Goal: Task Accomplishment & Management: Use online tool/utility

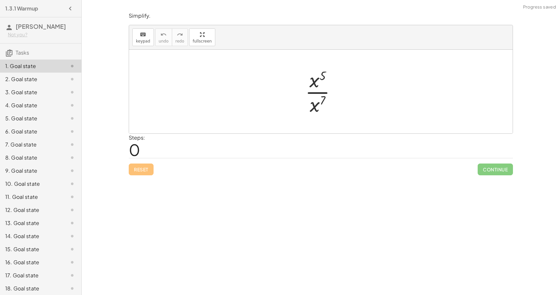
click at [319, 93] on div at bounding box center [323, 91] width 43 height 50
click at [316, 93] on div at bounding box center [323, 92] width 47 height 32
click at [304, 93] on div at bounding box center [323, 92] width 47 height 32
click at [320, 83] on div at bounding box center [323, 92] width 47 height 32
click at [323, 86] on div at bounding box center [323, 92] width 47 height 32
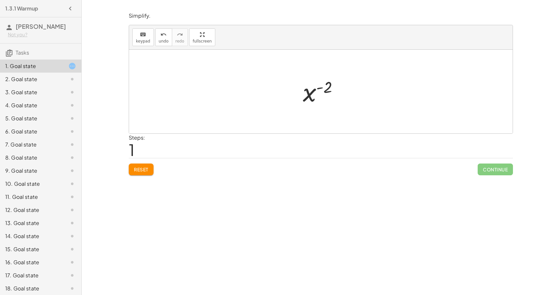
click at [139, 173] on button "Reset" at bounding box center [141, 169] width 25 height 12
drag, startPoint x: 315, startPoint y: 82, endPoint x: 315, endPoint y: 108, distance: 25.8
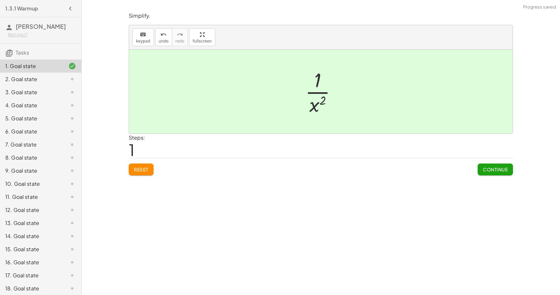
click at [515, 171] on div "Simplify. keyboard keypad undo undo redo redo fullscreen · x 5 · x 7 · 1 · x ( …" at bounding box center [321, 93] width 392 height 171
click at [509, 171] on button "Continue" at bounding box center [495, 169] width 35 height 12
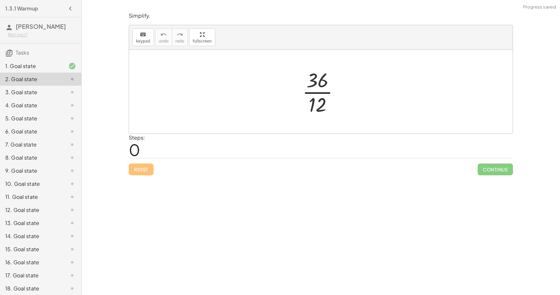
click at [320, 94] on div at bounding box center [323, 91] width 49 height 50
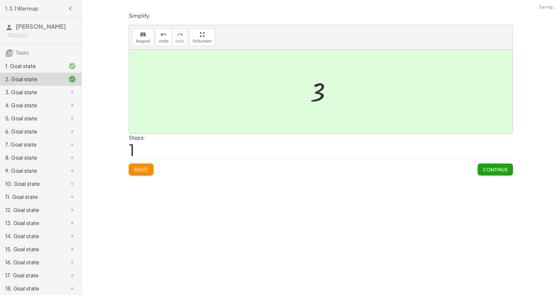
click at [488, 166] on button "Continue" at bounding box center [495, 169] width 35 height 12
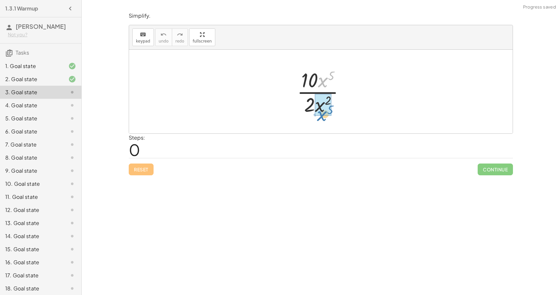
drag, startPoint x: 325, startPoint y: 81, endPoint x: 324, endPoint y: 114, distance: 33.4
drag, startPoint x: 316, startPoint y: 76, endPoint x: 307, endPoint y: 98, distance: 23.6
drag, startPoint x: 316, startPoint y: 77, endPoint x: 309, endPoint y: 108, distance: 32.0
click at [309, 108] on div at bounding box center [323, 91] width 49 height 50
click at [144, 174] on button "Reset" at bounding box center [141, 169] width 25 height 12
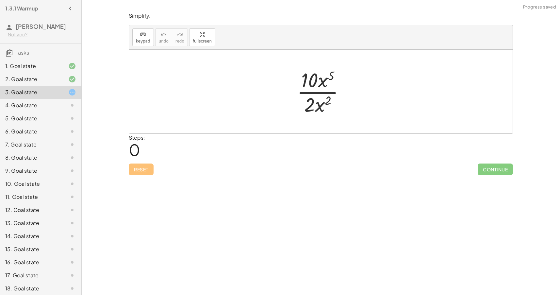
click at [318, 91] on div at bounding box center [324, 91] width 60 height 50
drag, startPoint x: 312, startPoint y: 79, endPoint x: 311, endPoint y: 103, distance: 24.2
drag, startPoint x: 321, startPoint y: 80, endPoint x: 319, endPoint y: 101, distance: 21.7
click at [137, 171] on span "Reset" at bounding box center [141, 169] width 14 height 6
drag, startPoint x: 324, startPoint y: 81, endPoint x: 322, endPoint y: 107, distance: 25.9
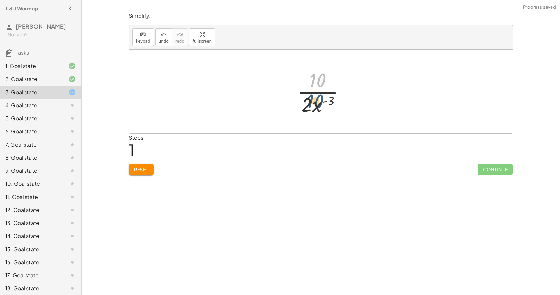
drag, startPoint x: 319, startPoint y: 86, endPoint x: 310, endPoint y: 116, distance: 31.4
click at [310, 116] on div at bounding box center [324, 91] width 60 height 50
drag, startPoint x: 319, startPoint y: 80, endPoint x: 318, endPoint y: 111, distance: 31.4
click at [318, 111] on div at bounding box center [323, 91] width 49 height 50
click at [319, 94] on div at bounding box center [323, 91] width 49 height 50
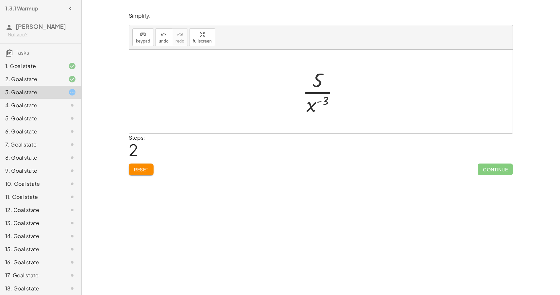
click at [133, 165] on button "Reset" at bounding box center [141, 169] width 25 height 12
drag, startPoint x: 323, startPoint y: 79, endPoint x: 322, endPoint y: 102, distance: 23.2
click at [314, 105] on div at bounding box center [324, 91] width 60 height 50
drag, startPoint x: 328, startPoint y: 98, endPoint x: 322, endPoint y: 101, distance: 6.9
click at [322, 101] on div at bounding box center [324, 91] width 60 height 50
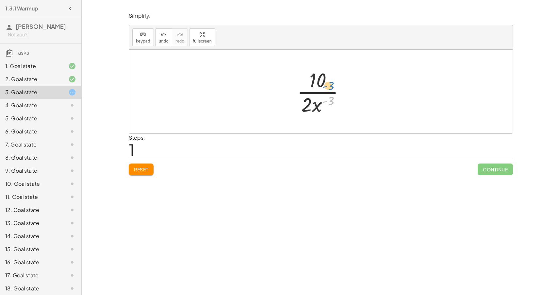
drag, startPoint x: 328, startPoint y: 100, endPoint x: 328, endPoint y: 85, distance: 15.0
click at [328, 85] on div at bounding box center [324, 91] width 60 height 50
drag, startPoint x: 330, startPoint y: 99, endPoint x: 312, endPoint y: 99, distance: 18.0
click at [312, 99] on div at bounding box center [324, 91] width 60 height 50
drag, startPoint x: 301, startPoint y: 108, endPoint x: 330, endPoint y: 102, distance: 29.3
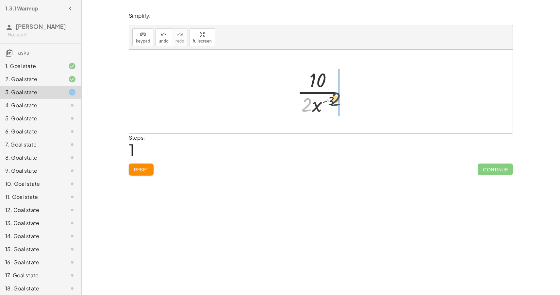
click at [330, 102] on div at bounding box center [324, 91] width 60 height 50
click at [322, 92] on div at bounding box center [323, 91] width 74 height 50
drag, startPoint x: 327, startPoint y: 102, endPoint x: 327, endPoint y: 83, distance: 19.3
click at [327, 83] on div at bounding box center [324, 91] width 60 height 50
click at [140, 177] on div "Simplify. keyboard keypad undo undo redo redo fullscreen · 10 · x 5 · 2 · x 2 ·…" at bounding box center [321, 93] width 392 height 171
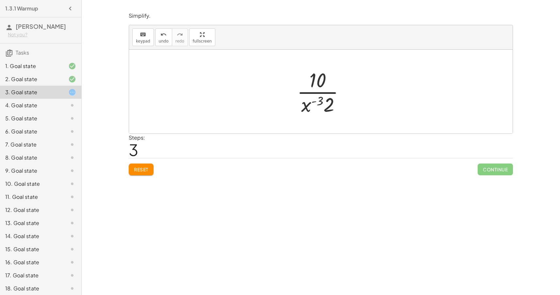
click at [145, 171] on span "Reset" at bounding box center [141, 169] width 14 height 6
click at [145, 170] on div "Reset Continue" at bounding box center [321, 166] width 384 height 17
click at [416, 265] on div "Simplify. keyboard keypad undo undo redo redo fullscreen · x 5 · x 7 · 1 · x ( …" at bounding box center [321, 147] width 479 height 295
click at [321, 81] on div at bounding box center [324, 91] width 60 height 50
click at [317, 82] on div at bounding box center [324, 91] width 60 height 50
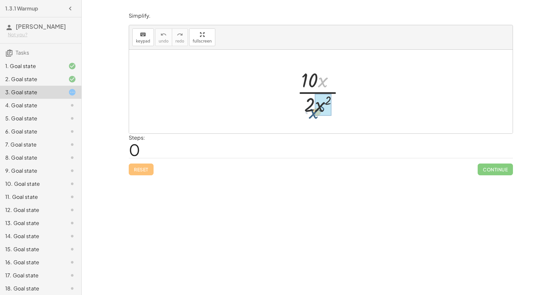
drag, startPoint x: 324, startPoint y: 83, endPoint x: 319, endPoint y: 115, distance: 31.7
drag, startPoint x: 320, startPoint y: 84, endPoint x: 301, endPoint y: 111, distance: 33.0
click at [301, 111] on div at bounding box center [324, 91] width 60 height 50
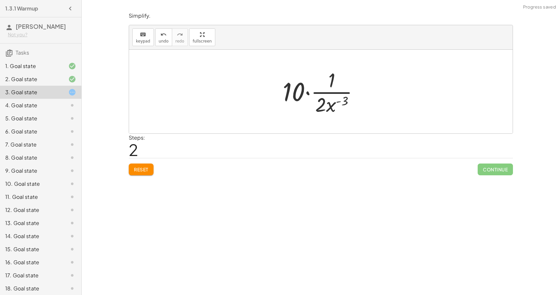
click at [307, 94] on div at bounding box center [324, 91] width 88 height 50
drag, startPoint x: 325, startPoint y: 79, endPoint x: 315, endPoint y: 100, distance: 23.5
click at [315, 100] on div at bounding box center [324, 91] width 60 height 50
click at [321, 92] on div at bounding box center [323, 91] width 49 height 50
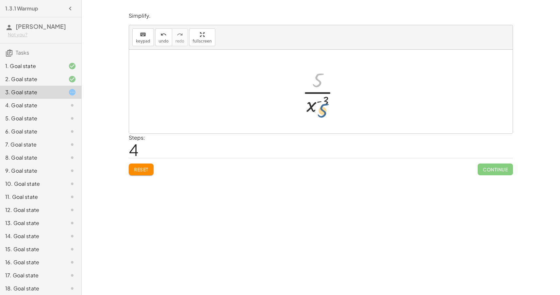
drag, startPoint x: 310, startPoint y: 80, endPoint x: 314, endPoint y: 112, distance: 31.6
click at [314, 112] on div at bounding box center [323, 91] width 49 height 50
drag, startPoint x: 319, startPoint y: 83, endPoint x: 304, endPoint y: 102, distance: 24.5
click at [304, 102] on div at bounding box center [323, 91] width 49 height 50
click at [309, 93] on div at bounding box center [323, 91] width 69 height 50
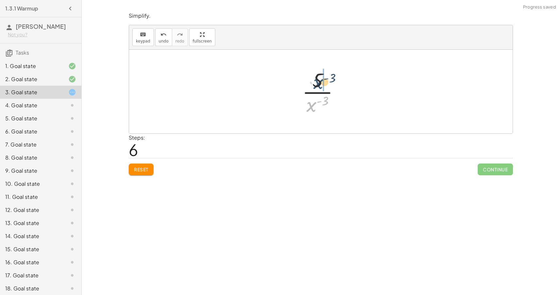
drag, startPoint x: 314, startPoint y: 105, endPoint x: 320, endPoint y: 82, distance: 24.0
click at [320, 82] on div at bounding box center [323, 91] width 49 height 50
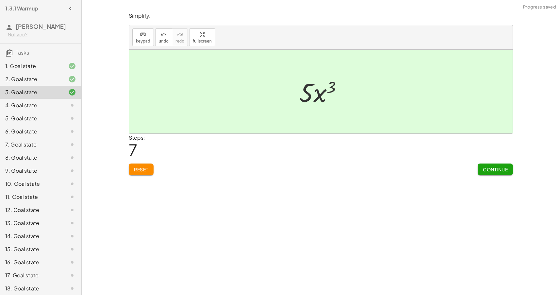
click at [504, 169] on span "Continue" at bounding box center [495, 169] width 25 height 6
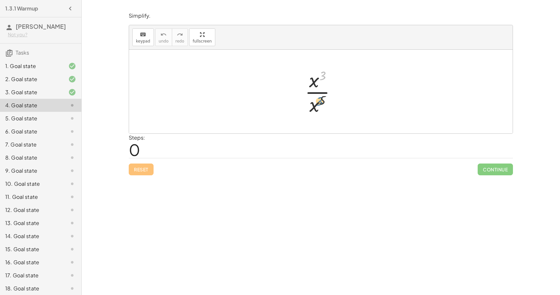
drag, startPoint x: 321, startPoint y: 76, endPoint x: 317, endPoint y: 102, distance: 25.8
click at [317, 102] on div at bounding box center [323, 91] width 43 height 50
drag, startPoint x: 313, startPoint y: 82, endPoint x: 312, endPoint y: 115, distance: 33.0
click at [312, 115] on div at bounding box center [323, 91] width 43 height 50
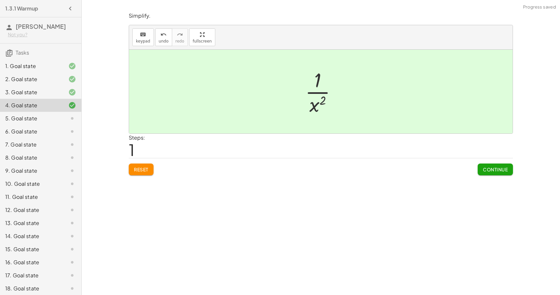
click at [492, 168] on span "Continue" at bounding box center [495, 169] width 25 height 6
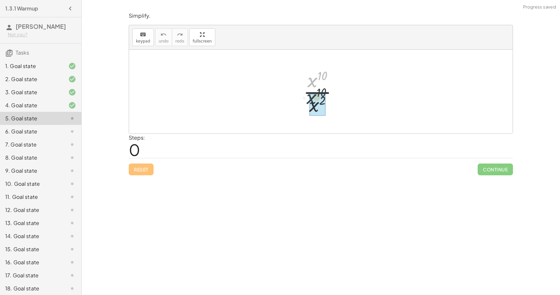
drag, startPoint x: 314, startPoint y: 77, endPoint x: 313, endPoint y: 98, distance: 21.3
drag, startPoint x: 315, startPoint y: 83, endPoint x: 309, endPoint y: 110, distance: 26.7
click at [309, 110] on div at bounding box center [323, 91] width 49 height 50
drag, startPoint x: 310, startPoint y: 103, endPoint x: 317, endPoint y: 82, distance: 22.4
click at [317, 82] on div at bounding box center [323, 91] width 49 height 50
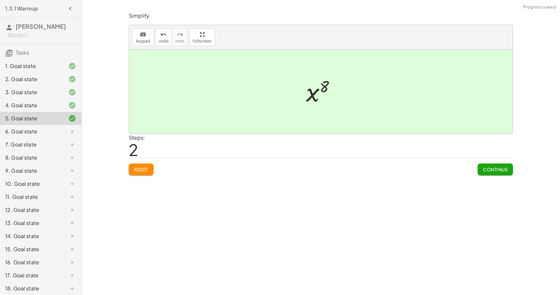
click at [505, 168] on span "Continue" at bounding box center [495, 169] width 25 height 6
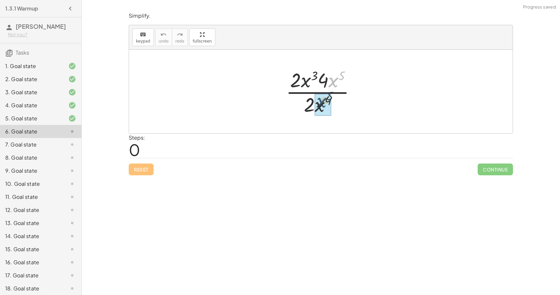
drag, startPoint x: 335, startPoint y: 77, endPoint x: 322, endPoint y: 100, distance: 26.0
drag, startPoint x: 316, startPoint y: 82, endPoint x: 324, endPoint y: 113, distance: 31.6
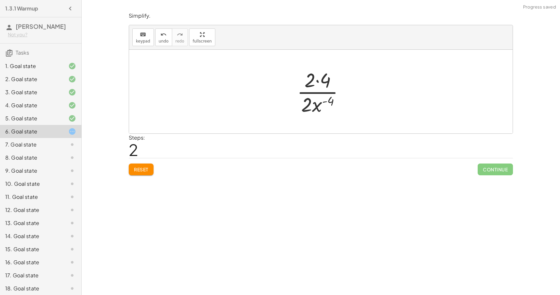
click at [316, 81] on div at bounding box center [323, 91] width 59 height 50
drag, startPoint x: 318, startPoint y: 80, endPoint x: 310, endPoint y: 105, distance: 26.8
click at [317, 86] on div at bounding box center [323, 91] width 48 height 50
drag, startPoint x: 313, startPoint y: 106, endPoint x: 328, endPoint y: 73, distance: 35.7
click at [328, 73] on div at bounding box center [323, 91] width 48 height 50
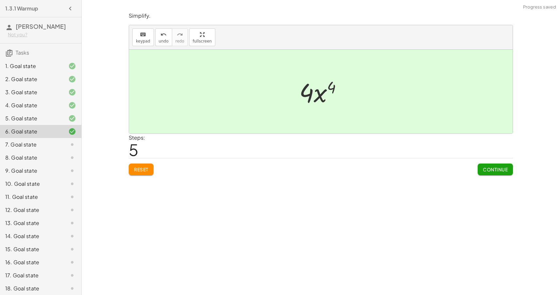
click at [490, 169] on span "Continue" at bounding box center [495, 169] width 25 height 6
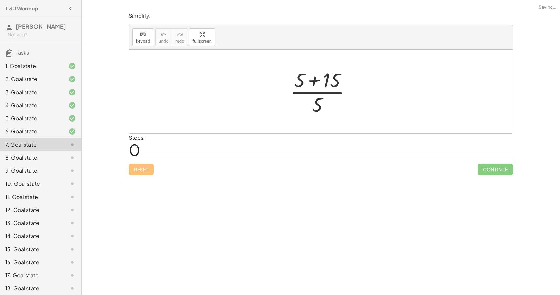
click at [314, 83] on div at bounding box center [323, 91] width 73 height 50
click at [315, 82] on div at bounding box center [323, 91] width 47 height 50
click at [319, 99] on div at bounding box center [323, 91] width 47 height 50
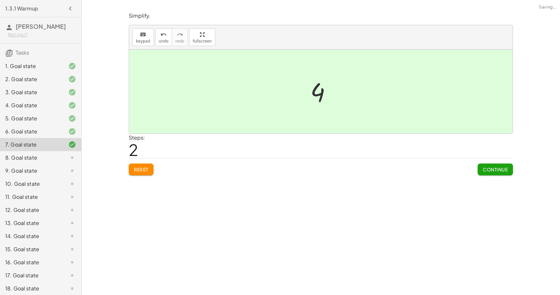
click at [505, 170] on span "Continue" at bounding box center [495, 169] width 25 height 6
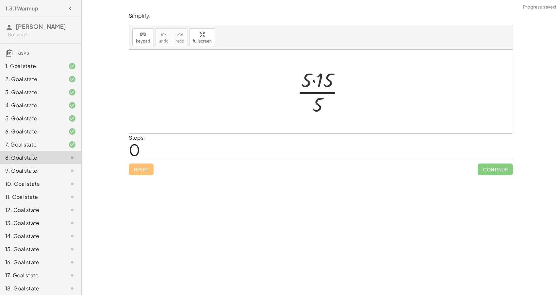
click at [315, 81] on div at bounding box center [323, 91] width 59 height 50
click at [320, 92] on div at bounding box center [323, 91] width 46 height 50
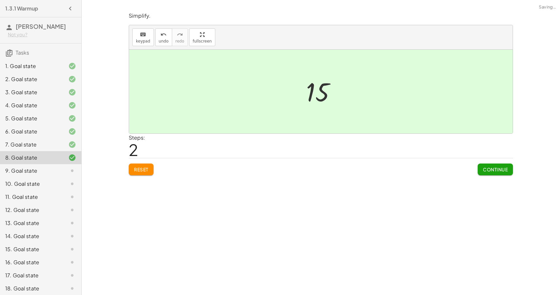
click at [487, 174] on button "Continue" at bounding box center [495, 169] width 35 height 12
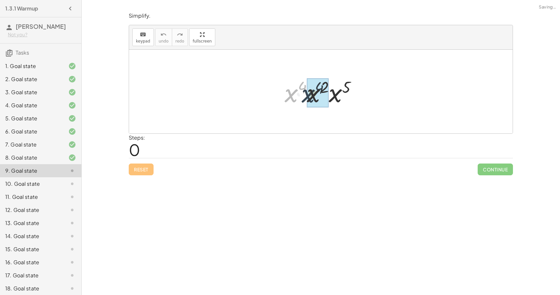
drag, startPoint x: 288, startPoint y: 94, endPoint x: 306, endPoint y: 94, distance: 18.0
click at [306, 94] on div at bounding box center [324, 92] width 84 height 34
click at [313, 89] on div at bounding box center [323, 92] width 85 height 34
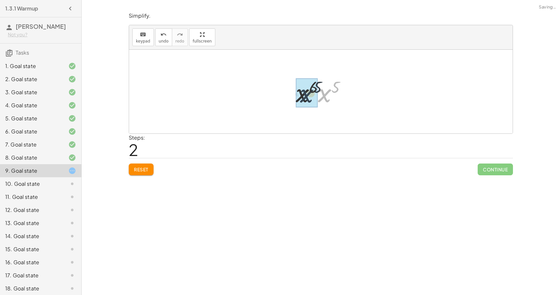
drag, startPoint x: 329, startPoint y: 89, endPoint x: 309, endPoint y: 89, distance: 19.6
click at [324, 86] on div at bounding box center [323, 92] width 63 height 32
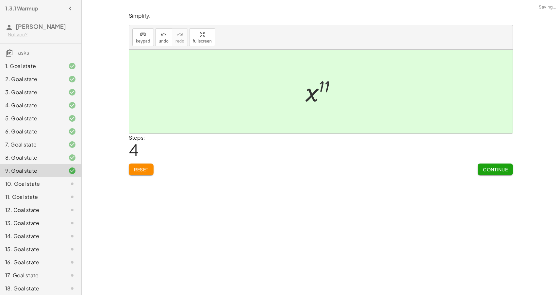
click at [486, 165] on button "Continue" at bounding box center [495, 169] width 35 height 12
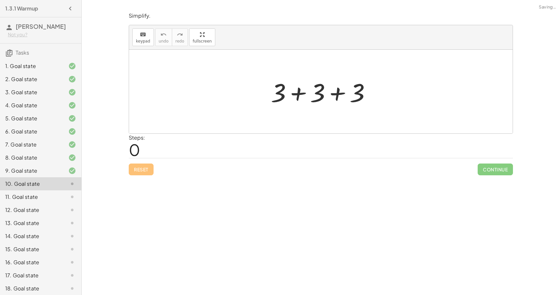
click at [301, 94] on div at bounding box center [323, 92] width 111 height 34
click at [310, 93] on div at bounding box center [324, 92] width 72 height 34
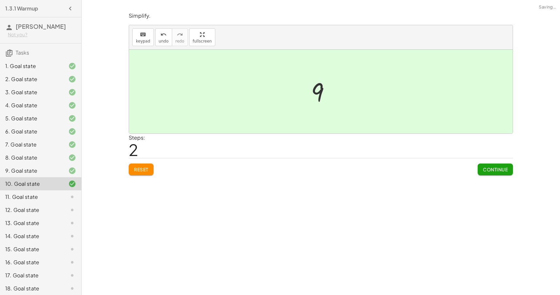
click at [497, 166] on button "Continue" at bounding box center [495, 169] width 35 height 12
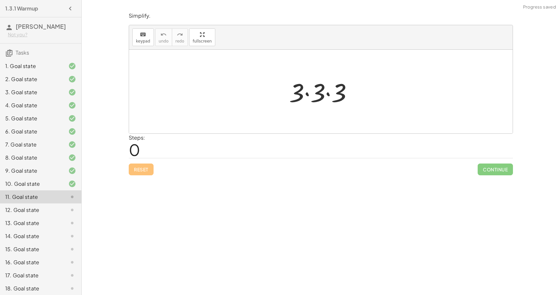
click at [308, 94] on div at bounding box center [323, 92] width 75 height 34
click at [316, 94] on div at bounding box center [324, 92] width 52 height 34
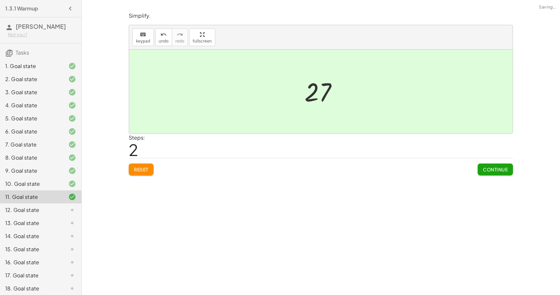
click at [500, 165] on button "Continue" at bounding box center [495, 169] width 35 height 12
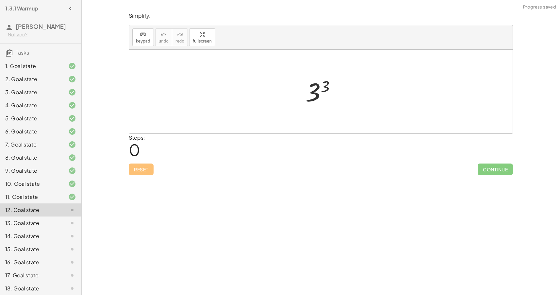
click at [328, 89] on div at bounding box center [323, 92] width 42 height 32
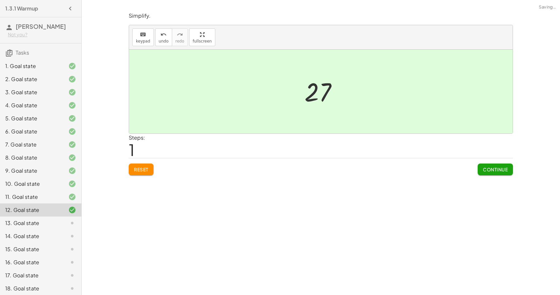
click at [495, 174] on button "Continue" at bounding box center [495, 169] width 35 height 12
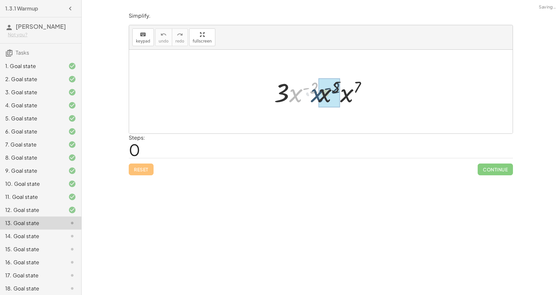
drag, startPoint x: 295, startPoint y: 96, endPoint x: 318, endPoint y: 96, distance: 22.6
click at [318, 96] on div at bounding box center [323, 92] width 105 height 34
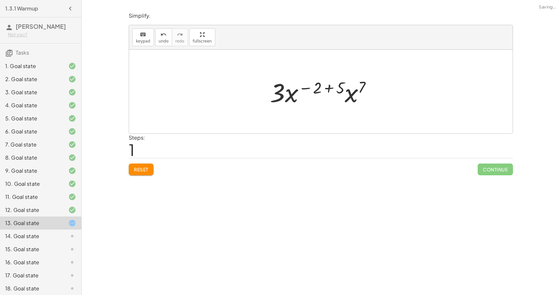
click at [329, 88] on div at bounding box center [323, 92] width 113 height 34
drag, startPoint x: 337, startPoint y: 91, endPoint x: 325, endPoint y: 91, distance: 12.1
click at [332, 89] on div at bounding box center [323, 92] width 77 height 34
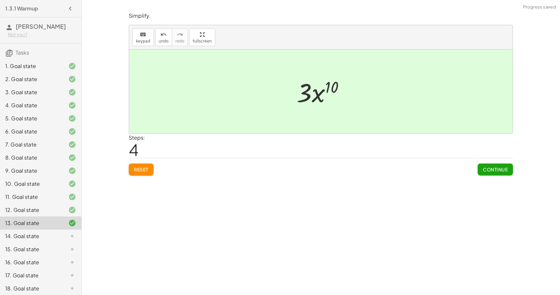
click at [509, 169] on button "Continue" at bounding box center [495, 169] width 35 height 12
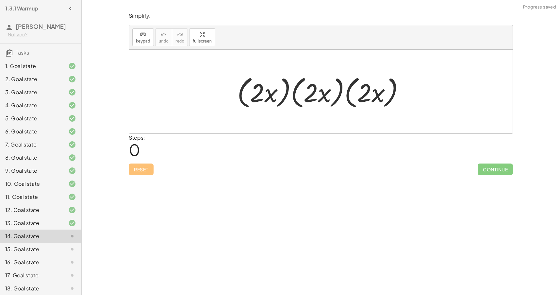
click at [272, 90] on div at bounding box center [323, 92] width 179 height 38
click at [283, 93] on div at bounding box center [323, 92] width 179 height 38
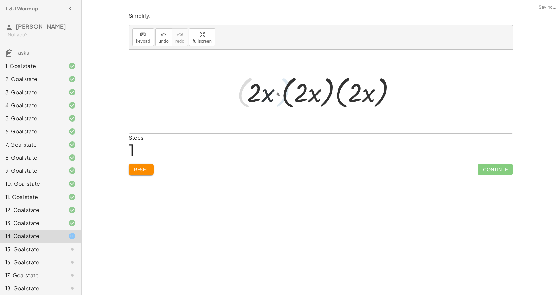
click at [276, 94] on div at bounding box center [323, 92] width 159 height 38
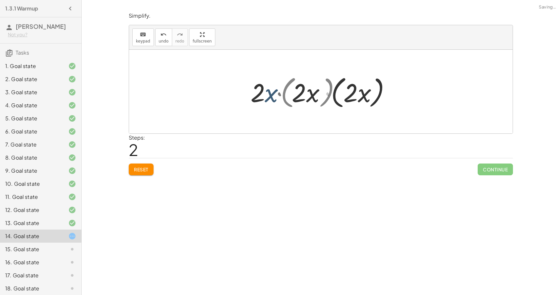
click at [278, 95] on div at bounding box center [323, 92] width 133 height 38
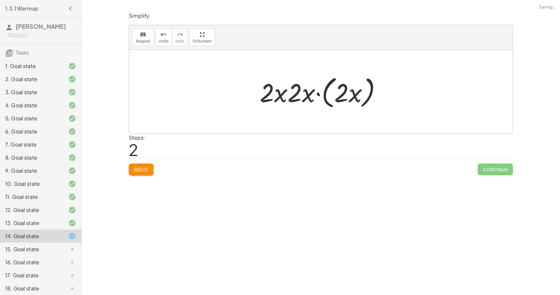
click at [317, 93] on div at bounding box center [323, 92] width 133 height 38
click at [334, 94] on div at bounding box center [323, 92] width 101 height 34
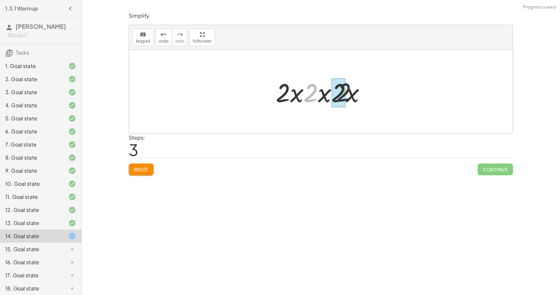
drag, startPoint x: 310, startPoint y: 97, endPoint x: 344, endPoint y: 96, distance: 34.0
drag, startPoint x: 292, startPoint y: 95, endPoint x: 329, endPoint y: 94, distance: 37.0
drag, startPoint x: 298, startPoint y: 96, endPoint x: 336, endPoint y: 94, distance: 38.3
drag, startPoint x: 297, startPoint y: 98, endPoint x: 322, endPoint y: 96, distance: 25.9
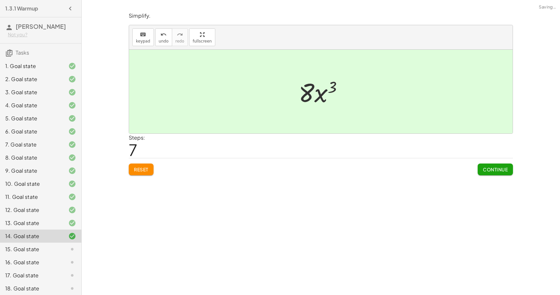
click at [497, 167] on span "Continue" at bounding box center [495, 169] width 25 height 6
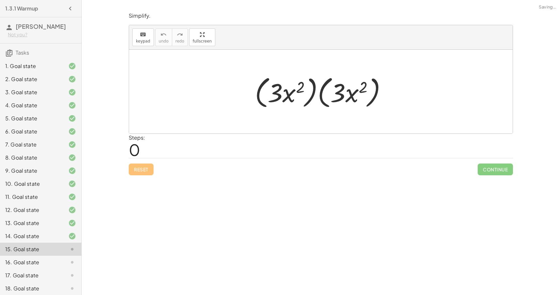
click at [311, 90] on div at bounding box center [324, 92] width 144 height 38
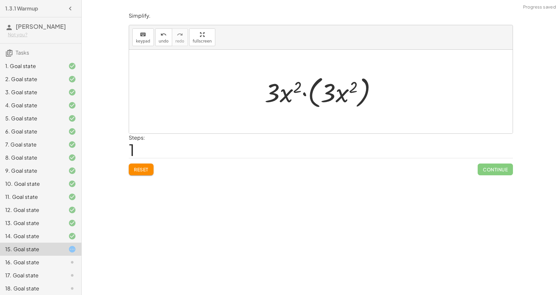
click at [305, 95] on div at bounding box center [324, 92] width 124 height 38
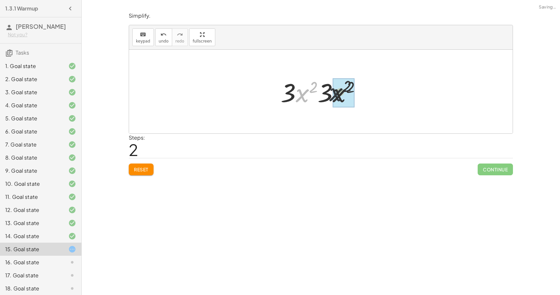
drag, startPoint x: 300, startPoint y: 94, endPoint x: 343, endPoint y: 92, distance: 43.2
click at [295, 92] on div at bounding box center [323, 92] width 99 height 34
click at [328, 89] on div at bounding box center [323, 92] width 76 height 34
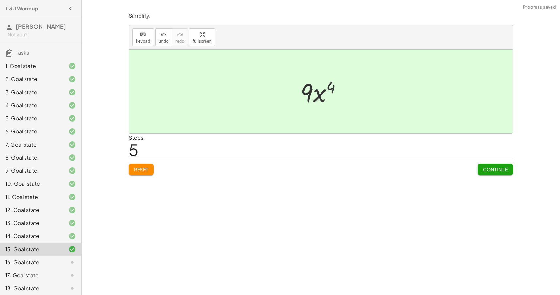
click at [500, 164] on button "Continue" at bounding box center [495, 169] width 35 height 12
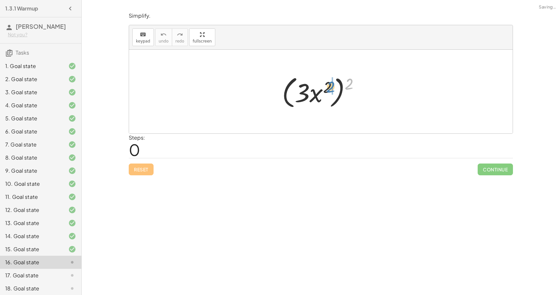
drag, startPoint x: 347, startPoint y: 86, endPoint x: 326, endPoint y: 90, distance: 20.9
click at [326, 90] on div at bounding box center [324, 92] width 90 height 38
click at [335, 88] on div at bounding box center [323, 92] width 76 height 34
click at [299, 92] on div at bounding box center [324, 92] width 64 height 34
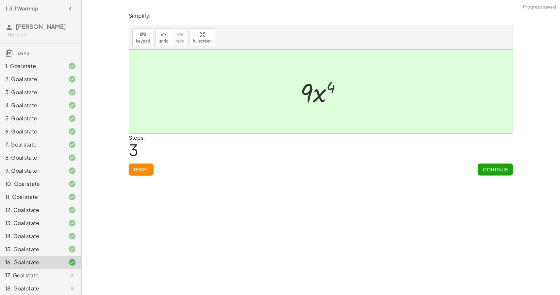
click at [499, 177] on div "Simplify. keyboard keypad undo undo redo redo fullscreen ( · 3 · x 2 ) 2 · 3 2 …" at bounding box center [321, 93] width 392 height 171
click at [503, 170] on span "Continue" at bounding box center [495, 169] width 25 height 6
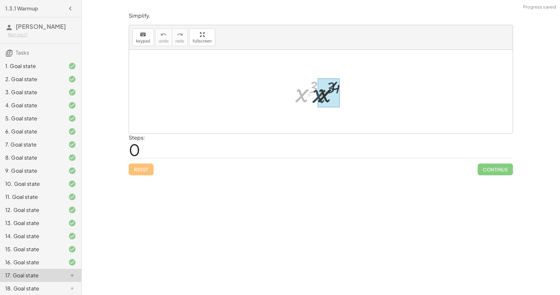
drag, startPoint x: 301, startPoint y: 98, endPoint x: 318, endPoint y: 99, distance: 17.3
click at [324, 92] on div at bounding box center [324, 92] width 64 height 32
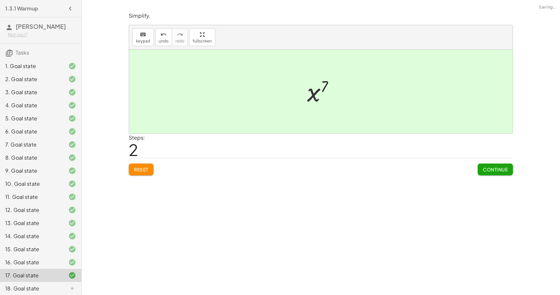
click at [482, 165] on button "Continue" at bounding box center [495, 169] width 35 height 12
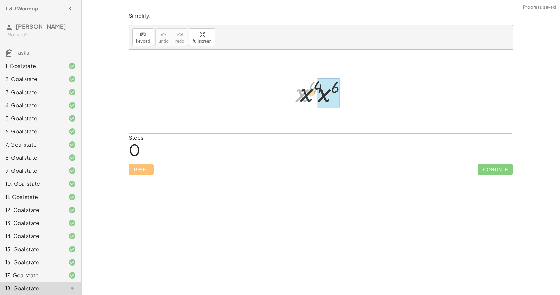
drag, startPoint x: 303, startPoint y: 91, endPoint x: 321, endPoint y: 91, distance: 17.7
click at [325, 87] on div at bounding box center [323, 92] width 63 height 32
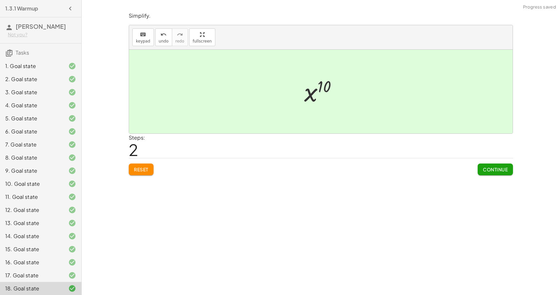
click at [500, 165] on button "Continue" at bounding box center [495, 169] width 35 height 12
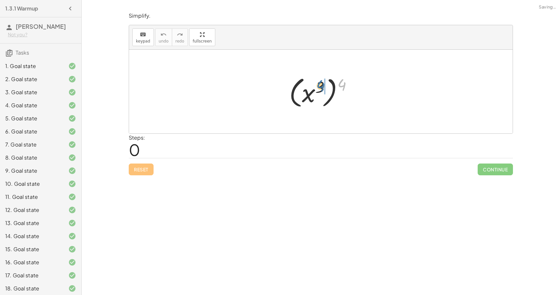
drag, startPoint x: 342, startPoint y: 87, endPoint x: 319, endPoint y: 88, distance: 22.6
click at [319, 88] on div at bounding box center [323, 92] width 75 height 36
click at [325, 86] on div at bounding box center [323, 92] width 53 height 32
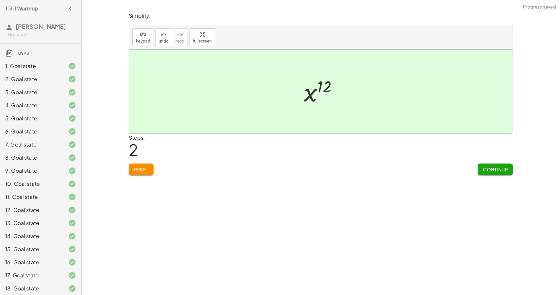
click at [496, 174] on button "Continue" at bounding box center [495, 169] width 35 height 12
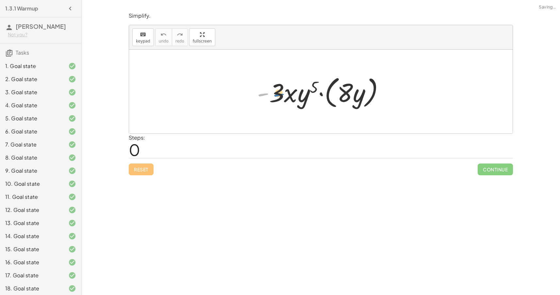
drag, startPoint x: 265, startPoint y: 94, endPoint x: 282, endPoint y: 94, distance: 18.0
click at [282, 94] on div at bounding box center [323, 92] width 139 height 38
drag, startPoint x: 276, startPoint y: 94, endPoint x: 340, endPoint y: 93, distance: 64.1
click at [340, 93] on div at bounding box center [323, 92] width 139 height 38
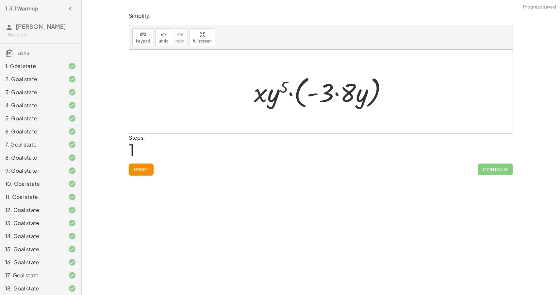
click at [333, 94] on div at bounding box center [323, 92] width 145 height 38
click at [339, 94] on div at bounding box center [323, 92] width 145 height 38
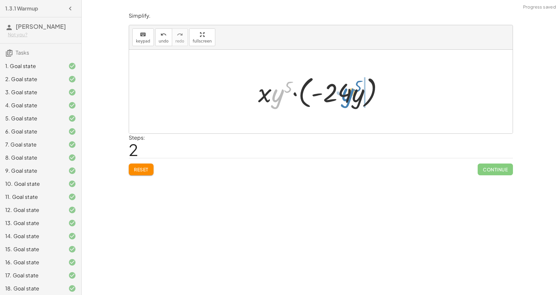
drag, startPoint x: 275, startPoint y: 96, endPoint x: 350, endPoint y: 95, distance: 74.2
click at [350, 95] on div at bounding box center [323, 92] width 137 height 38
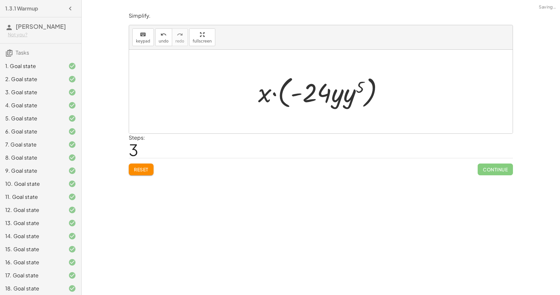
click at [339, 95] on div at bounding box center [323, 92] width 137 height 38
drag, startPoint x: 334, startPoint y: 99, endPoint x: 345, endPoint y: 99, distance: 10.5
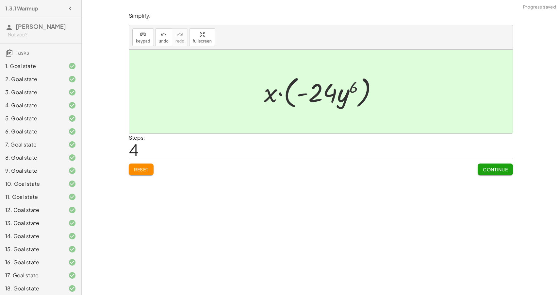
click at [264, 94] on div at bounding box center [323, 92] width 125 height 38
click at [500, 166] on span "Continue" at bounding box center [495, 169] width 25 height 6
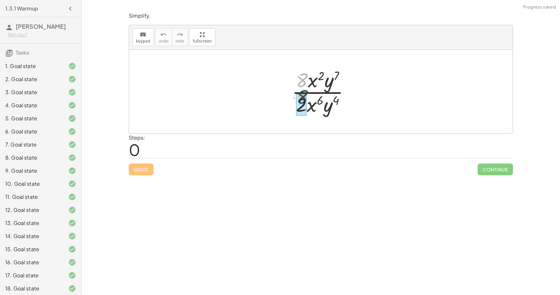
drag, startPoint x: 301, startPoint y: 77, endPoint x: 301, endPoint y: 94, distance: 17.3
drag, startPoint x: 312, startPoint y: 78, endPoint x: 301, endPoint y: 121, distance: 44.1
click at [315, 89] on div at bounding box center [323, 91] width 68 height 50
drag, startPoint x: 313, startPoint y: 76, endPoint x: 309, endPoint y: 102, distance: 26.2
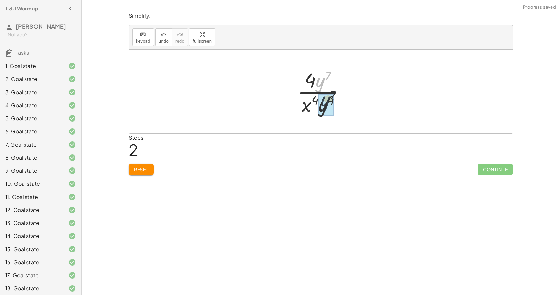
drag, startPoint x: 320, startPoint y: 85, endPoint x: 325, endPoint y: 107, distance: 21.8
drag, startPoint x: 321, startPoint y: 104, endPoint x: 322, endPoint y: 72, distance: 32.1
click at [322, 72] on div at bounding box center [323, 91] width 64 height 50
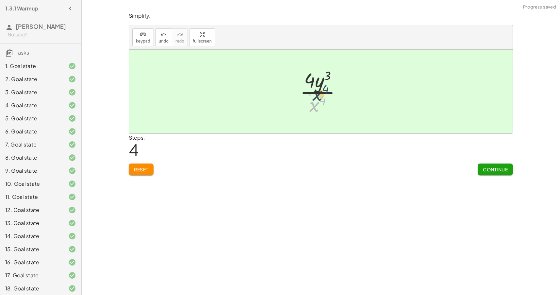
drag, startPoint x: 313, startPoint y: 101, endPoint x: 316, endPoint y: 90, distance: 11.3
click at [316, 90] on div at bounding box center [323, 91] width 53 height 50
click at [489, 162] on div "Continue" at bounding box center [495, 166] width 35 height 17
click at [495, 168] on span "Continue" at bounding box center [495, 169] width 25 height 6
